Goal: Task Accomplishment & Management: Manage account settings

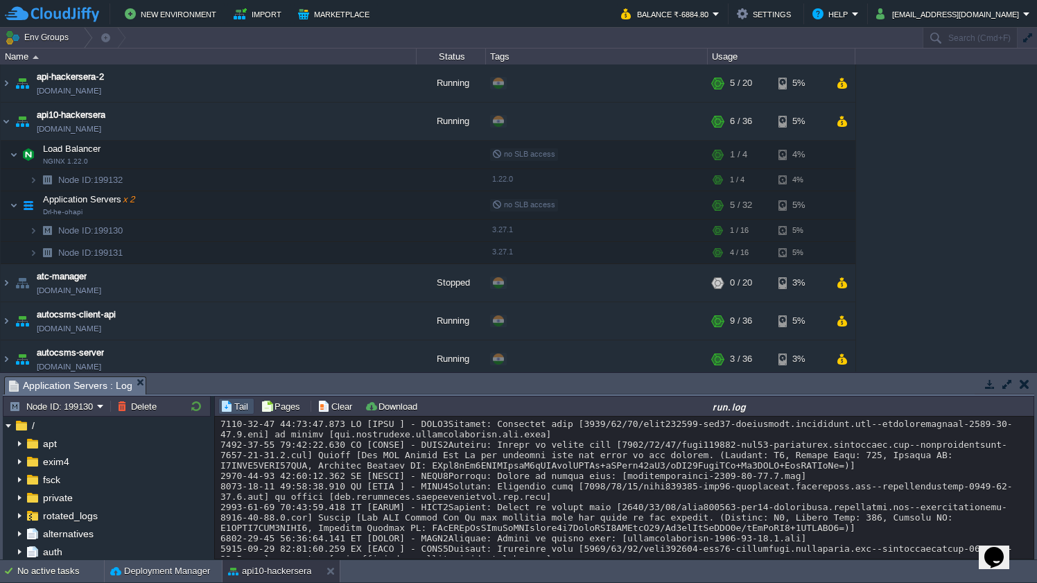
scroll to position [17449, 0]
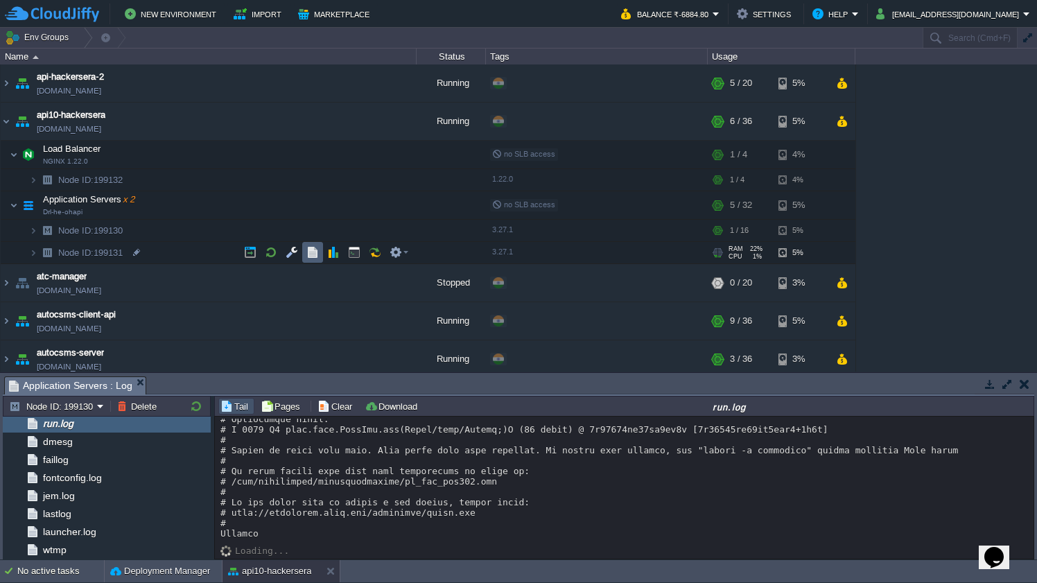
click at [315, 250] on button "button" at bounding box center [313, 252] width 12 height 12
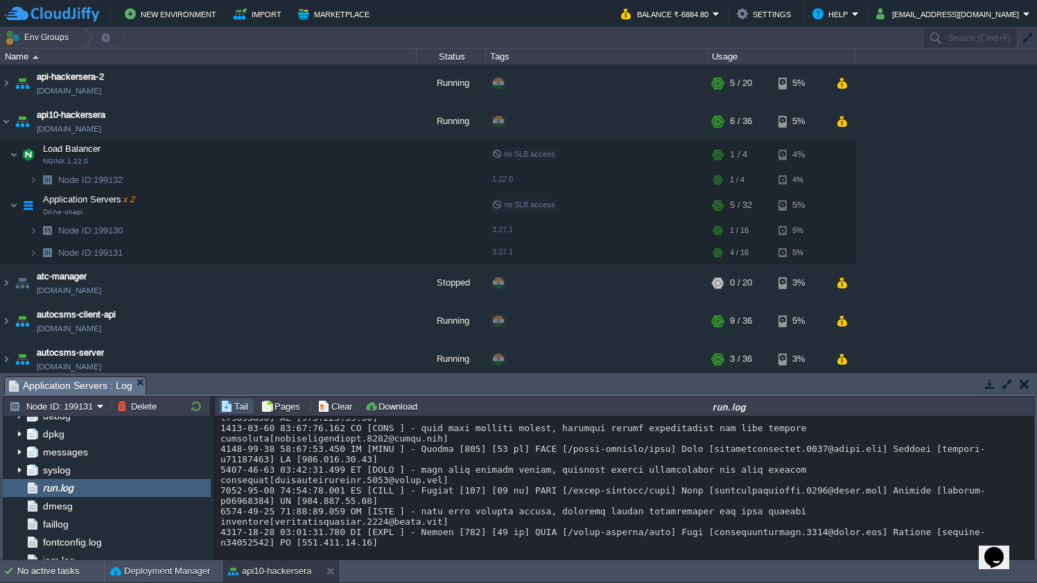
scroll to position [17262, 0]
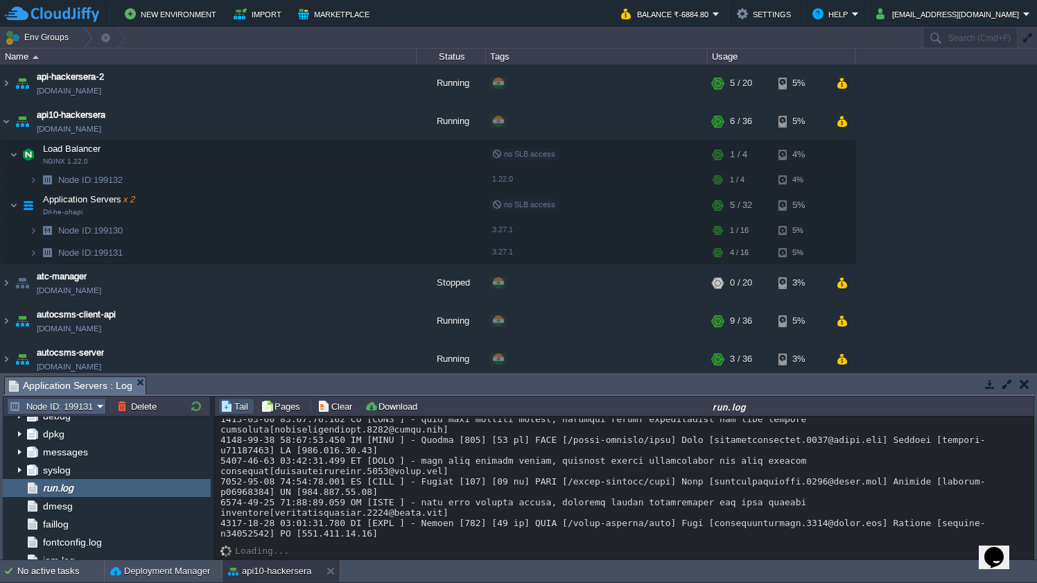
click at [82, 402] on button "Node ID: 199131" at bounding box center [53, 406] width 88 height 12
click at [78, 426] on span "Node ID: 199130" at bounding box center [59, 425] width 67 height 10
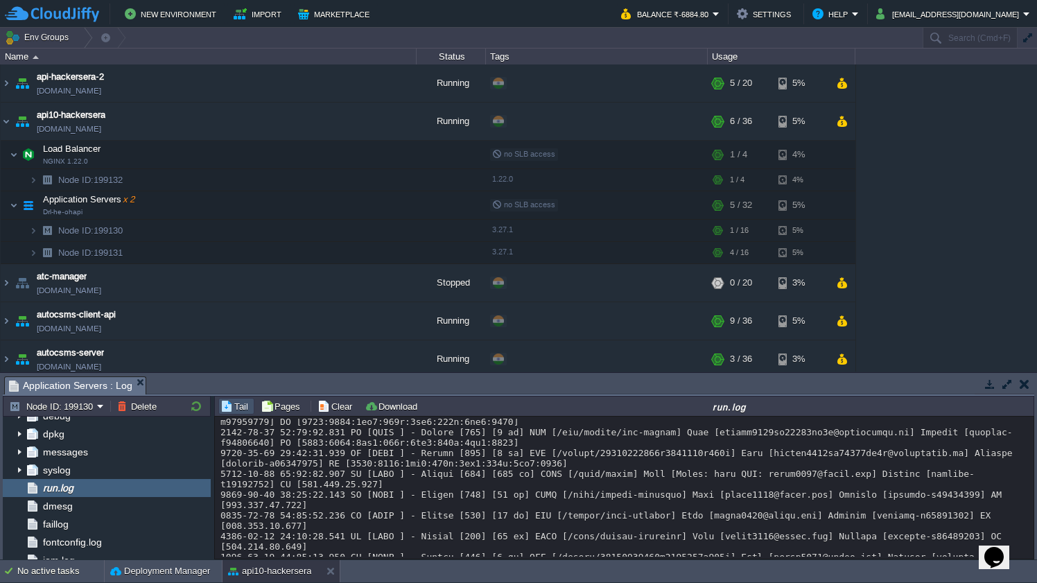
scroll to position [15818, 0]
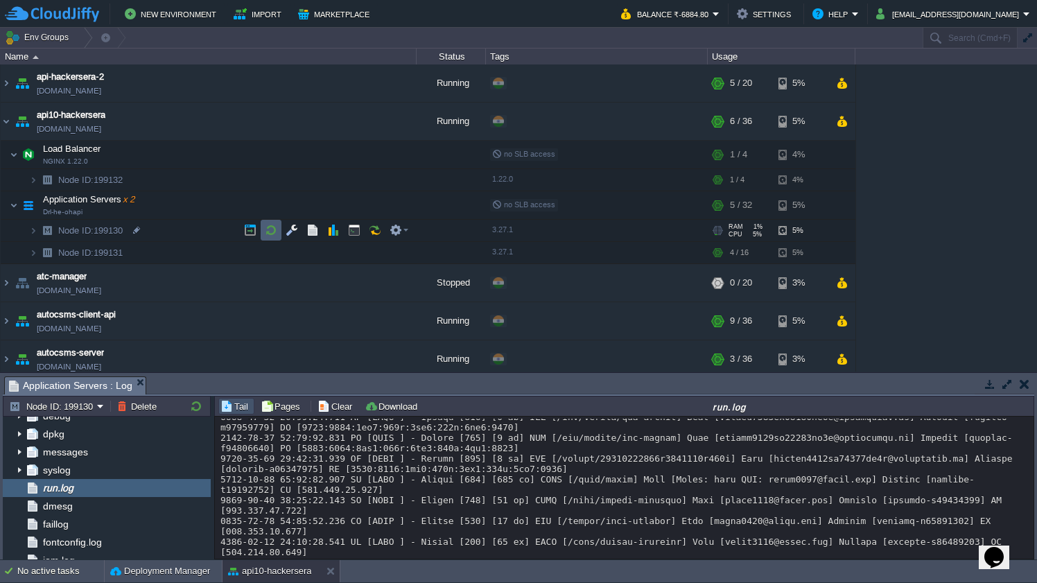
click at [268, 229] on button "button" at bounding box center [271, 230] width 12 height 12
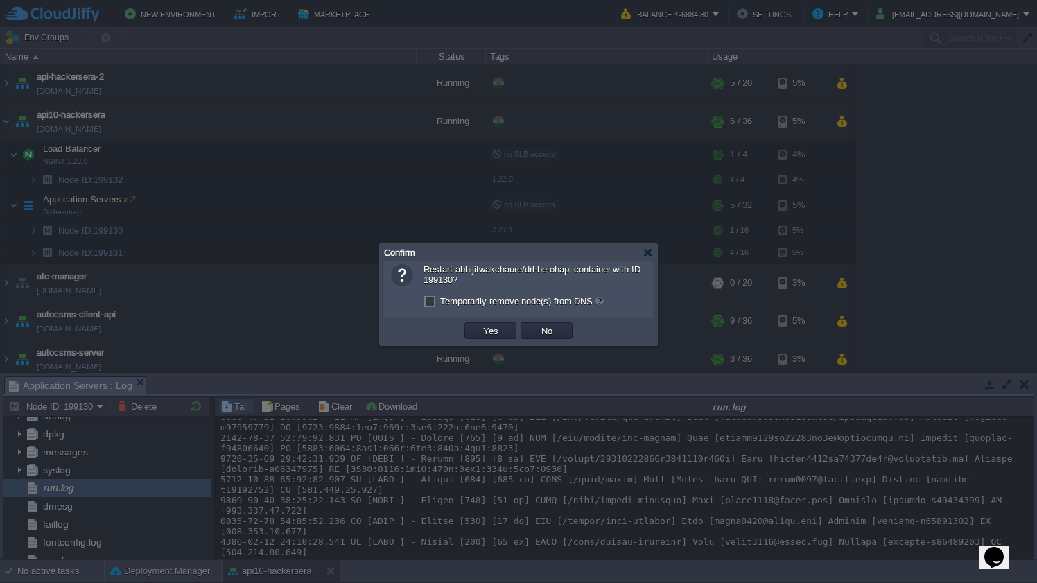
click at [440, 304] on label "Temporarily remove node(s) from DNS" at bounding box center [522, 301] width 164 height 10
click at [429, 304] on input "Temporarily remove node(s) from DNS" at bounding box center [428, 303] width 9 height 9
checkbox input "true"
click at [481, 329] on button "Yes" at bounding box center [491, 331] width 24 height 12
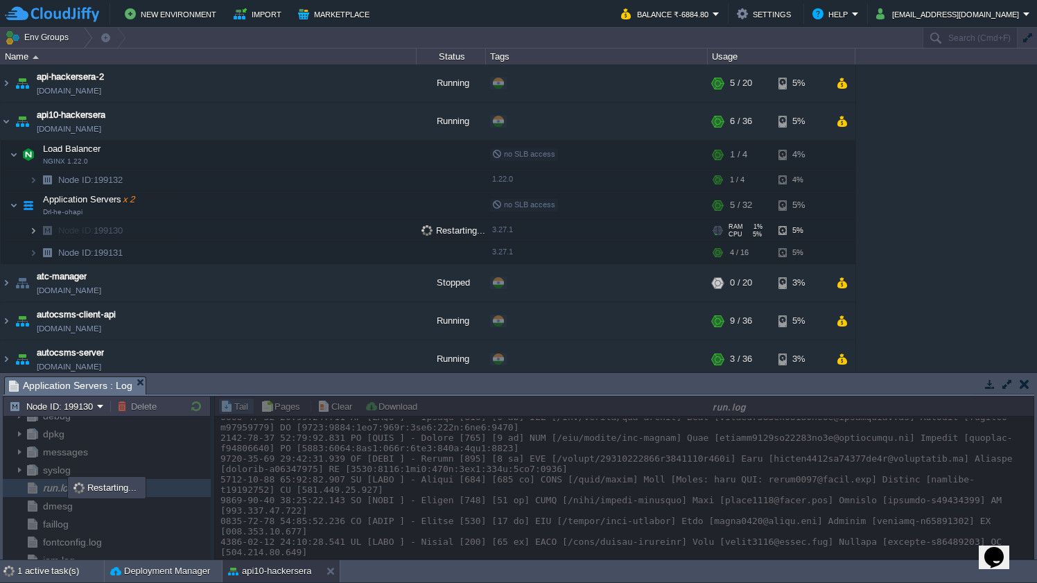
click at [31, 231] on img at bounding box center [33, 230] width 8 height 21
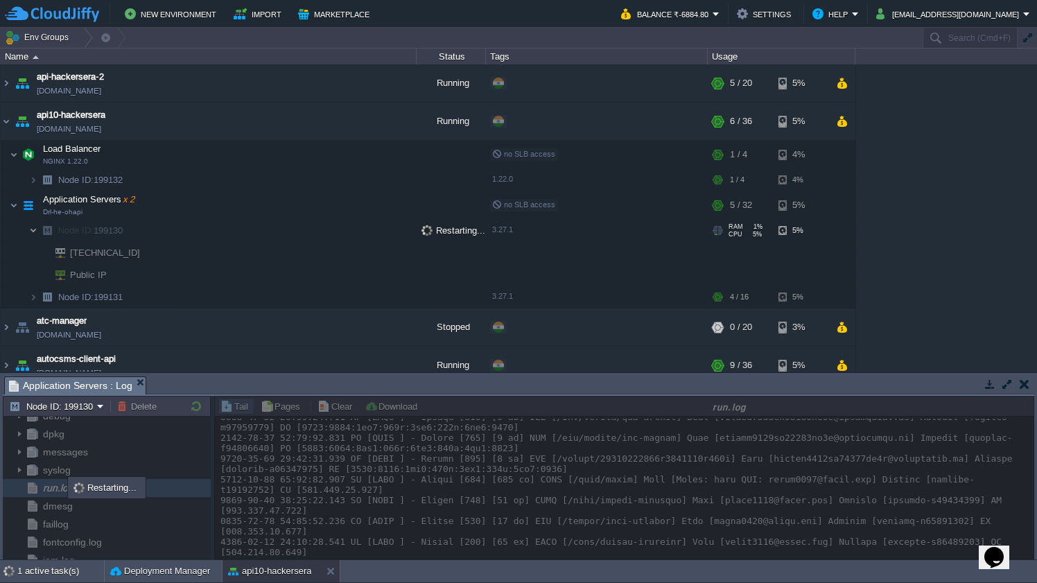
click at [31, 231] on img at bounding box center [33, 230] width 8 height 21
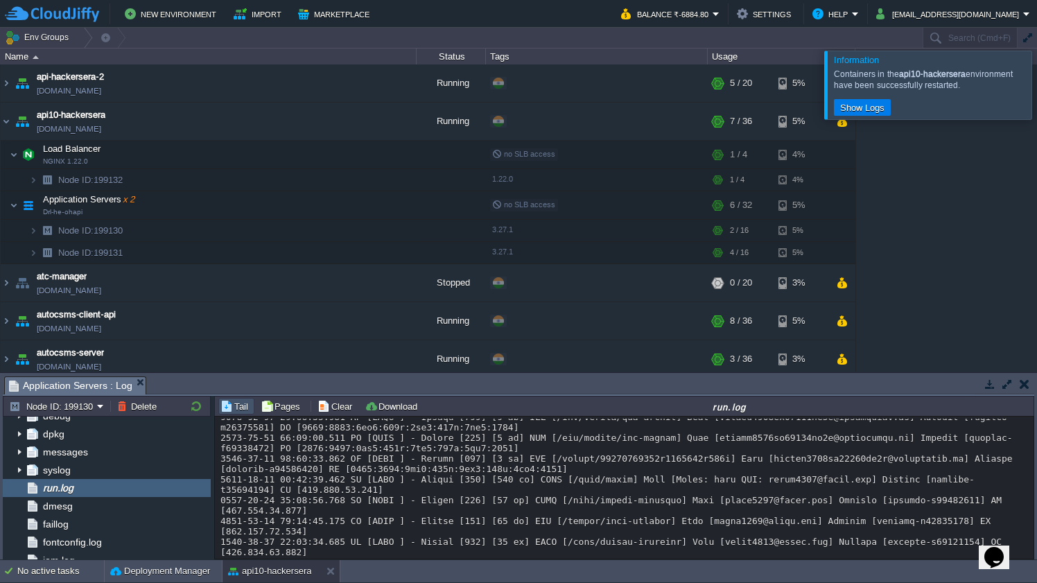
click at [1037, 92] on div at bounding box center [1054, 85] width 0 height 68
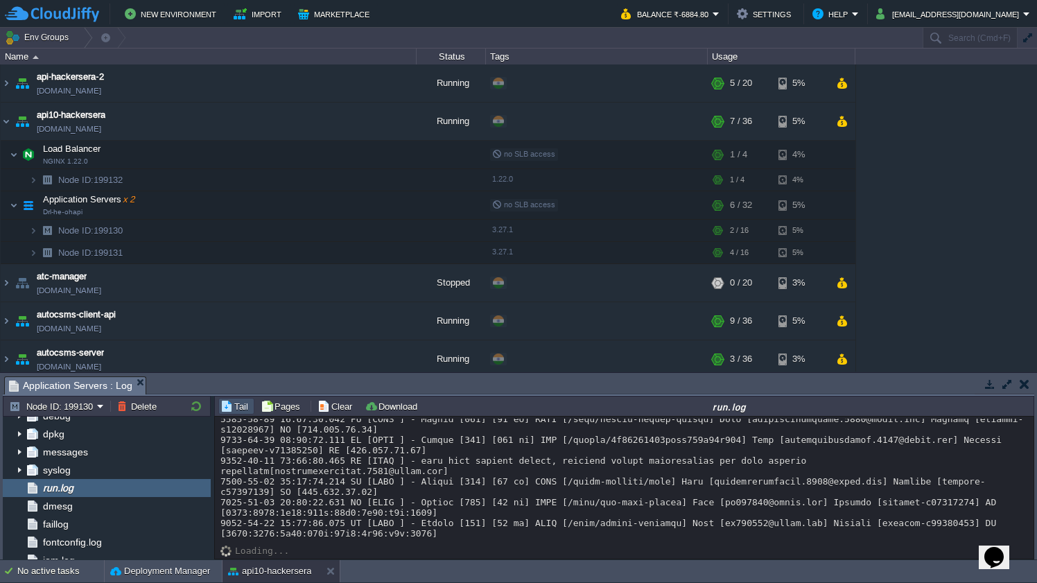
scroll to position [18333, 0]
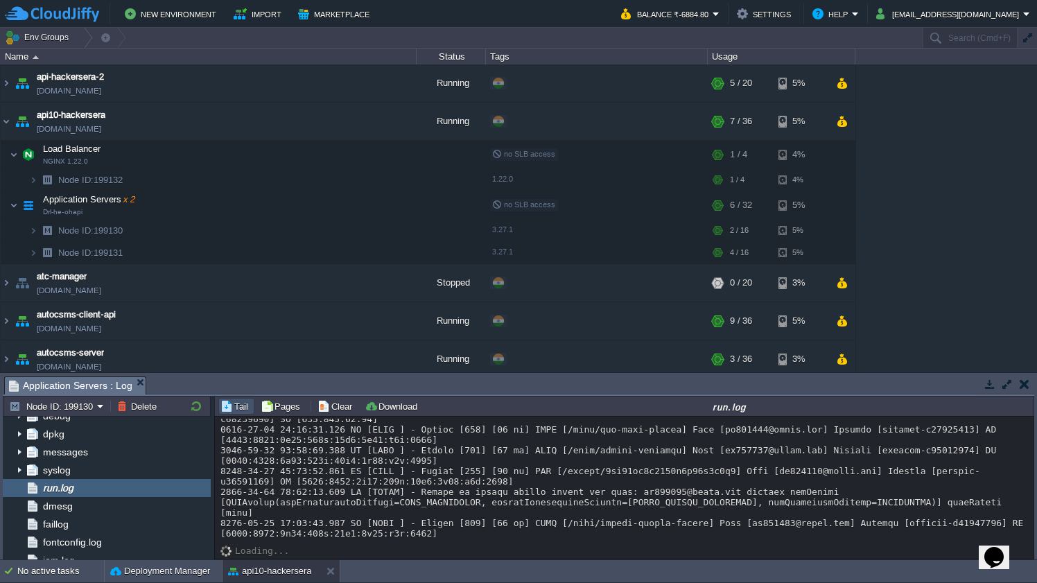
copy div "MEETS_DEVICE_INTEGRITY"
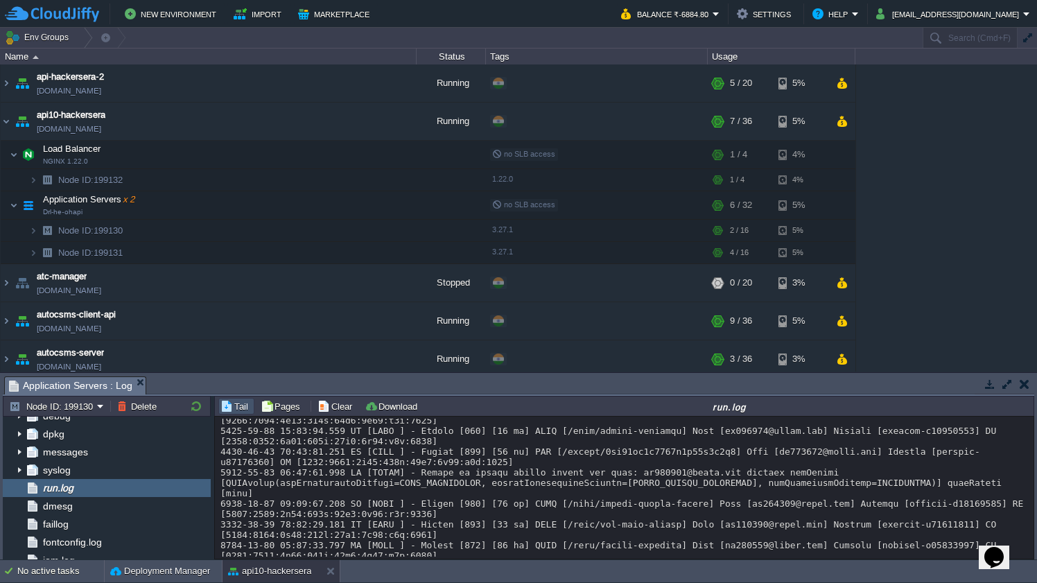
scroll to position [18811, 0]
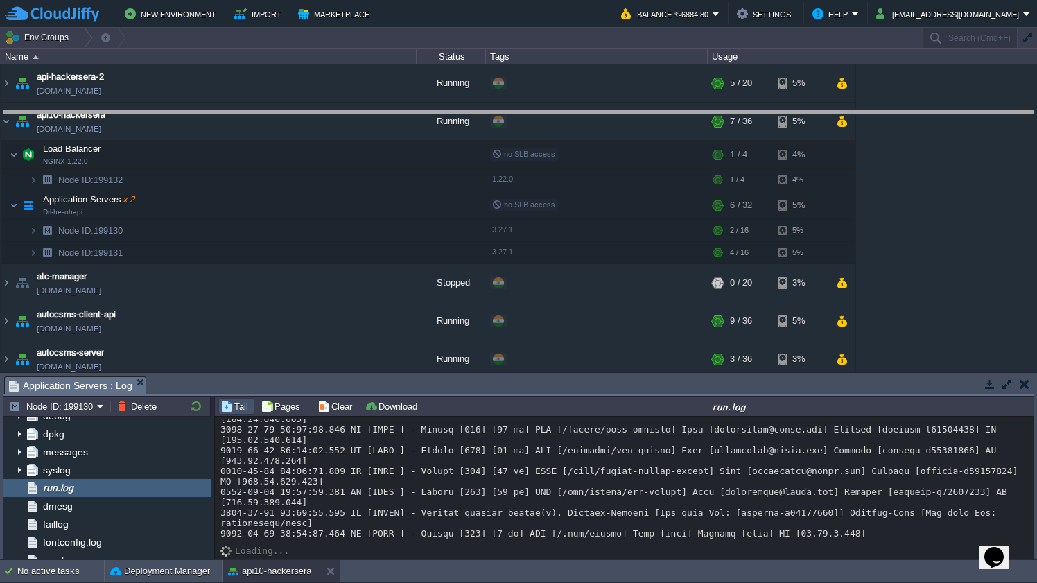
drag, startPoint x: 542, startPoint y: 387, endPoint x: 545, endPoint y: 121, distance: 266.3
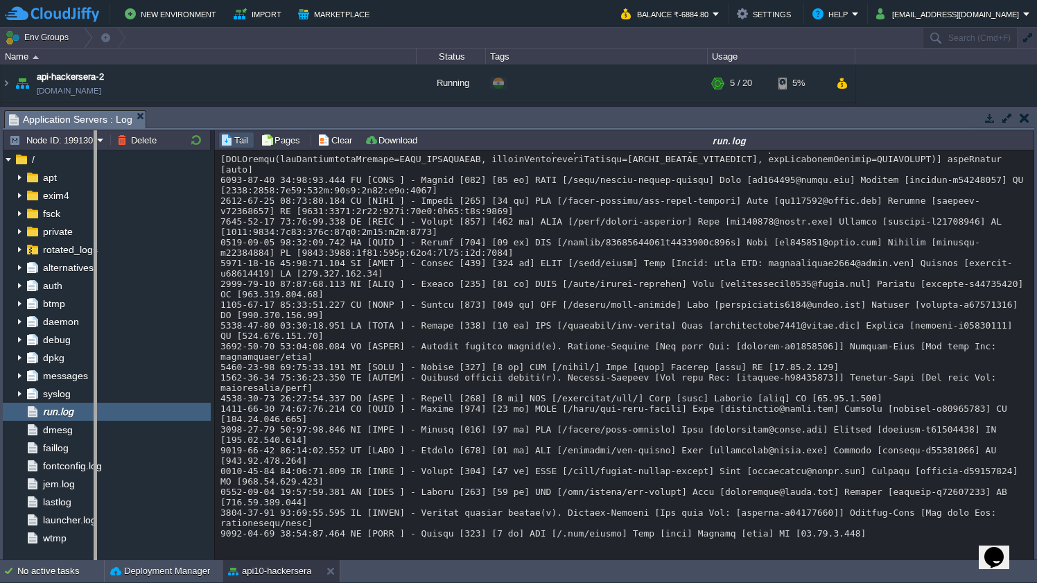
drag, startPoint x: 212, startPoint y: 329, endPoint x: -6, endPoint y: 293, distance: 220.7
click at [0, 293] on html "New Environment Import Marketplace Bonus ₹0.00 Upgrade Account Balance ₹-6884.8…" at bounding box center [518, 291] width 1037 height 583
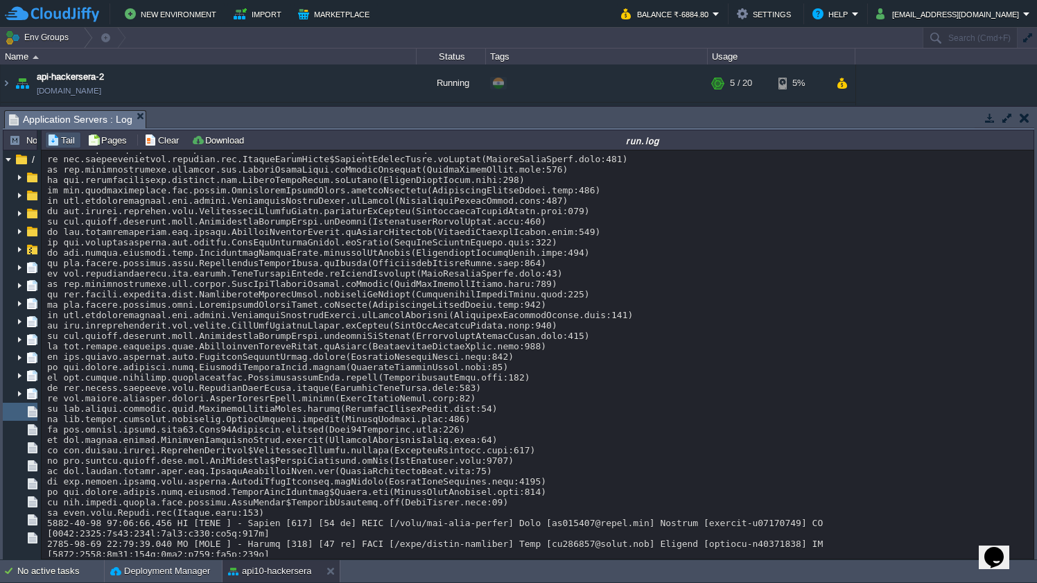
scroll to position [18639, 0]
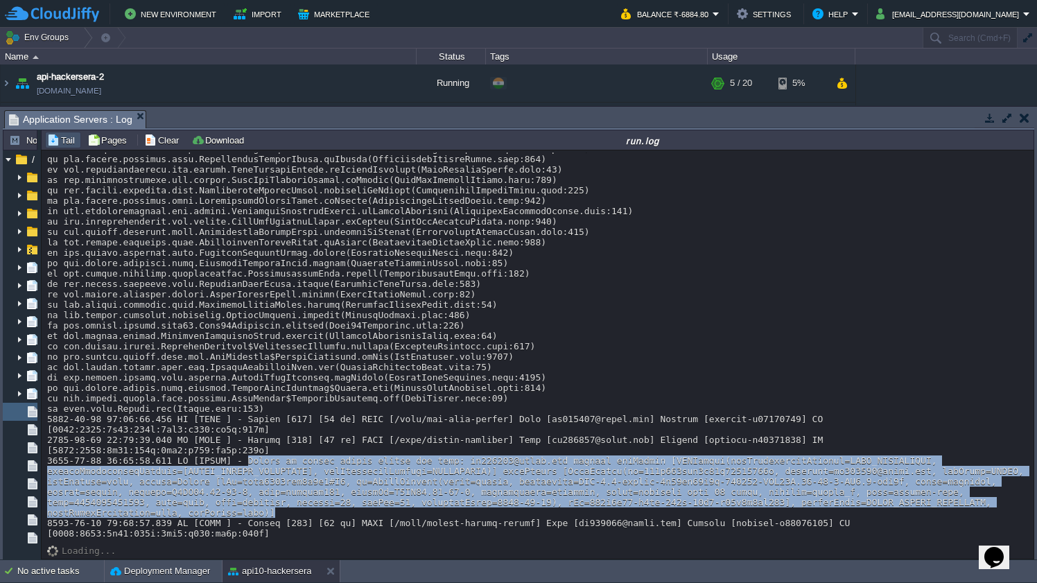
drag, startPoint x: 491, startPoint y: 512, endPoint x: 247, endPoint y: 457, distance: 250.2
copy div "Failed to verify device health for user: [EMAIL_ADDRESS][DOMAIN_NAME] invalid g…"
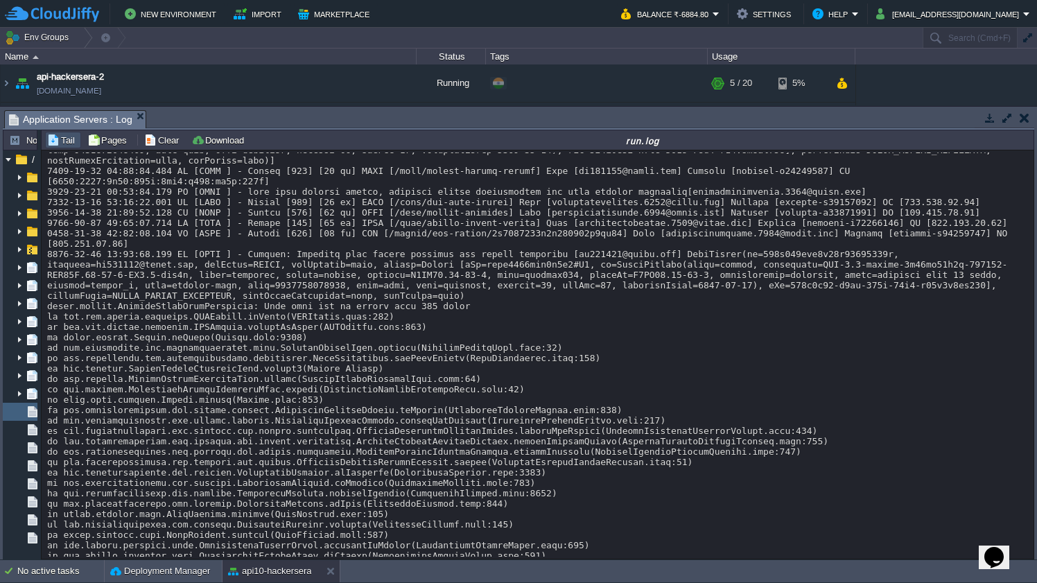
scroll to position [18988, 0]
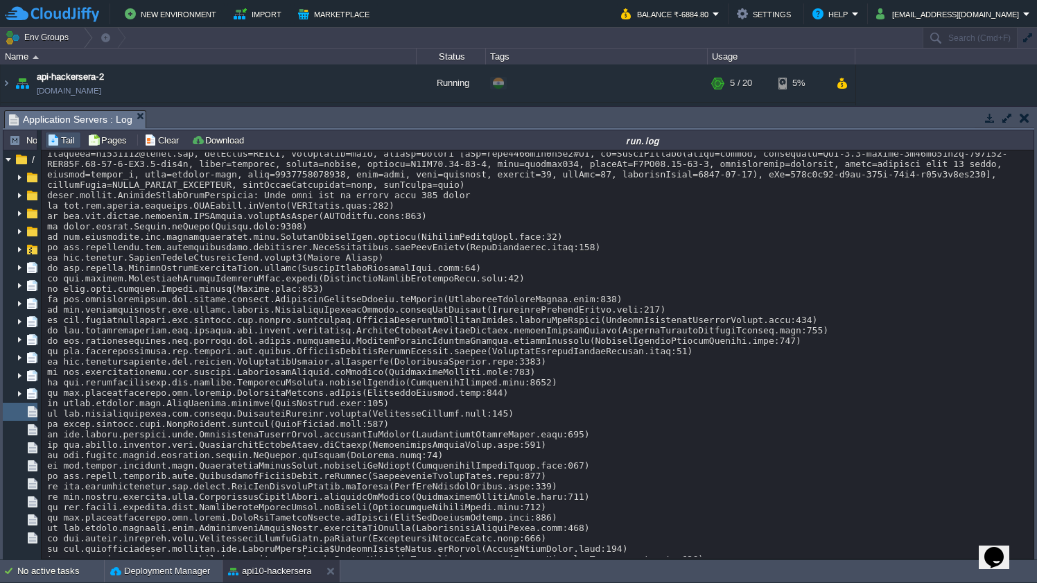
drag, startPoint x: 394, startPoint y: 261, endPoint x: 562, endPoint y: 261, distance: 168.5
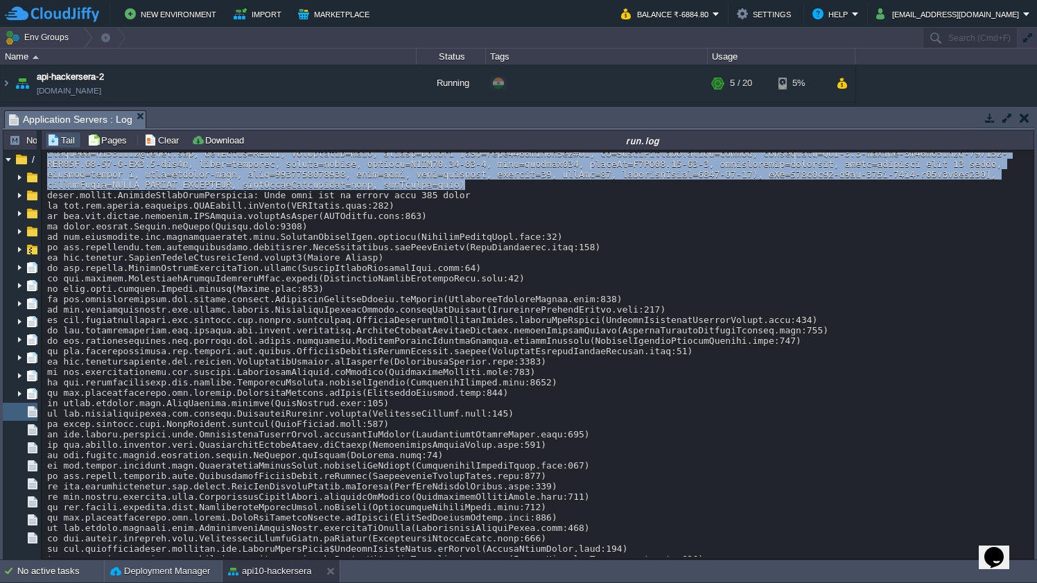
drag, startPoint x: 249, startPoint y: 257, endPoint x: 484, endPoint y: 297, distance: 238.6
copy div "Warning: Insecure user config detected for [PERSON_NAME] [[EMAIL_ADDRESS][DOMAI…"
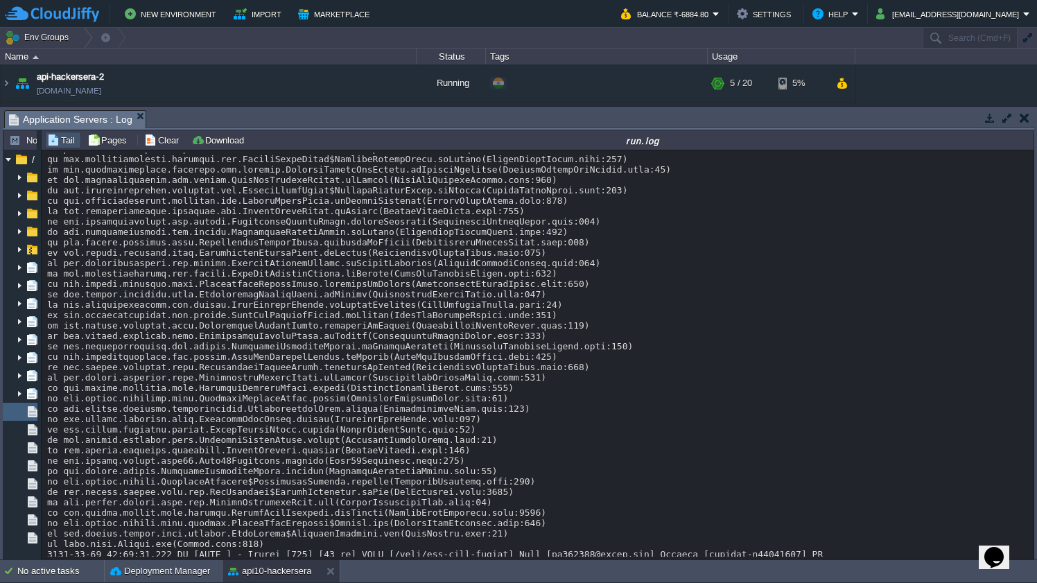
scroll to position [20001, 0]
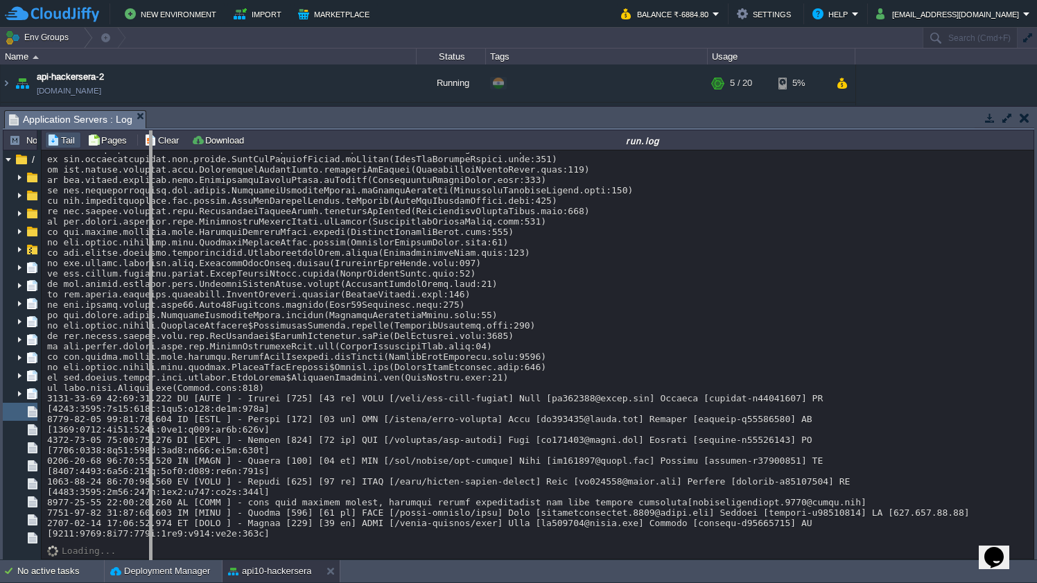
drag, startPoint x: 40, startPoint y: 286, endPoint x: 151, endPoint y: 280, distance: 111.8
click at [151, 280] on body "New Environment Import Marketplace Bonus ₹0.00 Upgrade Account Balance ₹-6884.8…" at bounding box center [518, 291] width 1037 height 583
